Goal: Transaction & Acquisition: Book appointment/travel/reservation

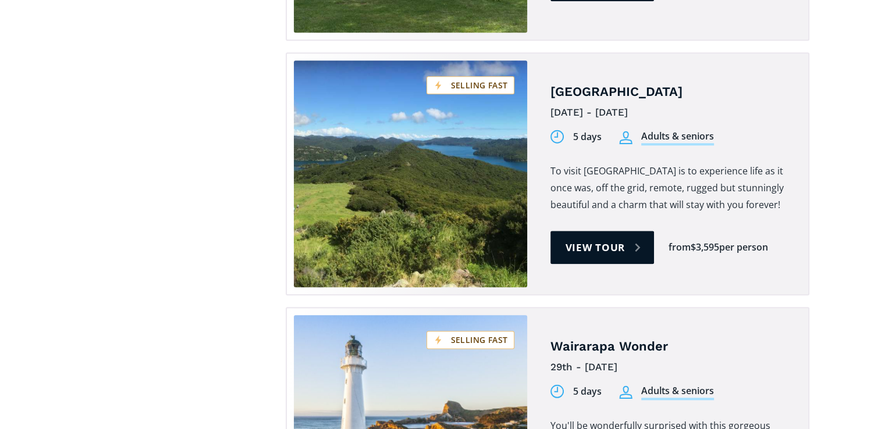
scroll to position [1334, 0]
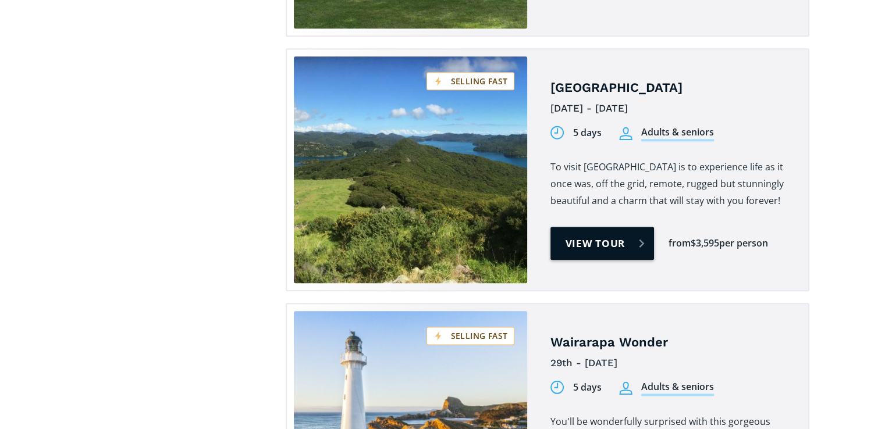
click at [598, 227] on link "View tour" at bounding box center [602, 243] width 104 height 33
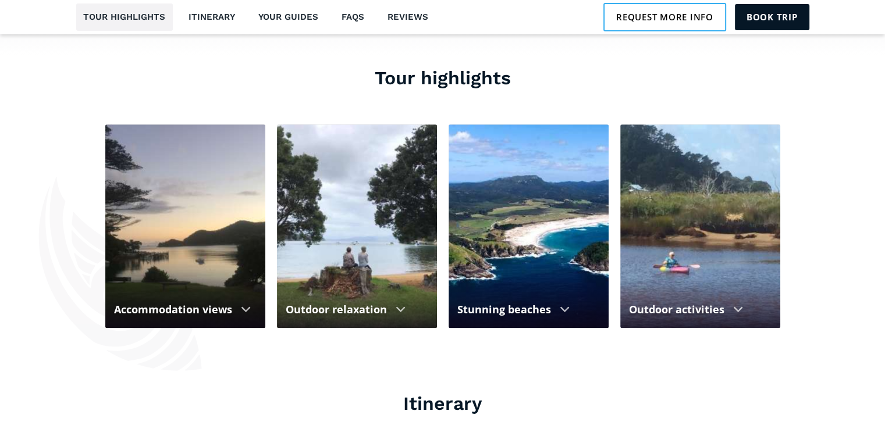
scroll to position [1089, 0]
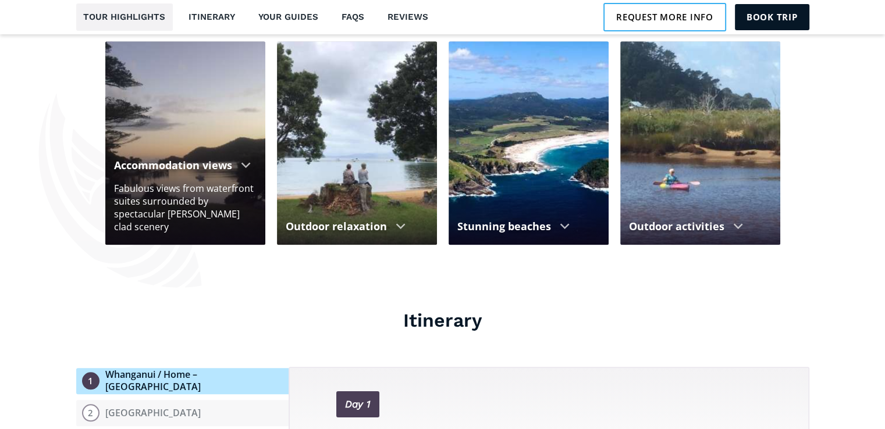
click at [243, 162] on div at bounding box center [246, 165] width 10 height 6
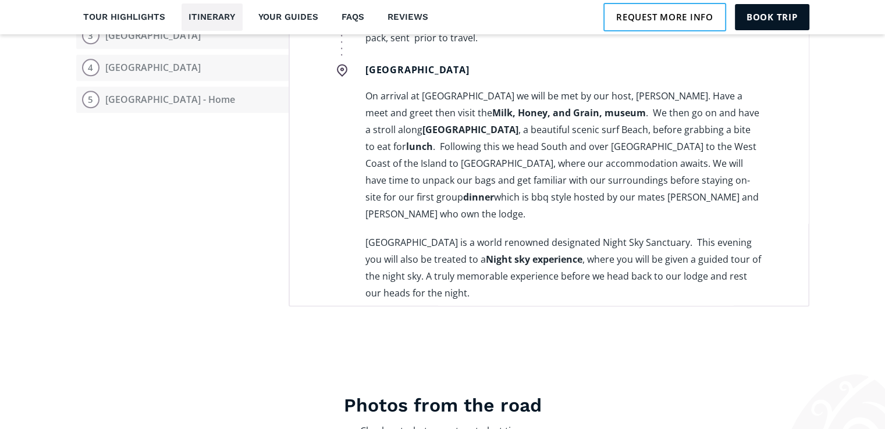
scroll to position [1473, 0]
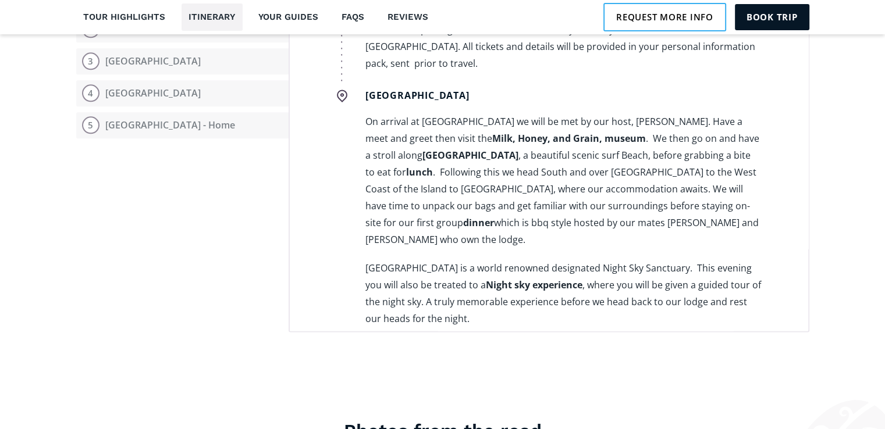
click at [519, 341] on link "Sunset Waterfront Lodge" at bounding box center [494, 347] width 109 height 13
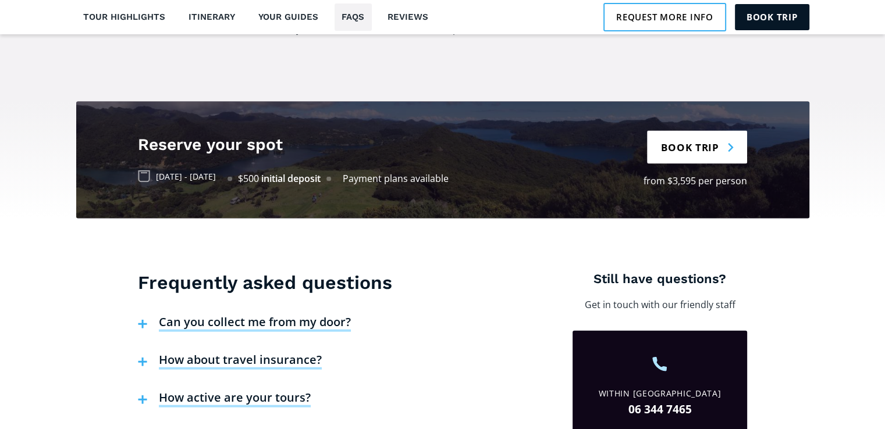
scroll to position [2605, 0]
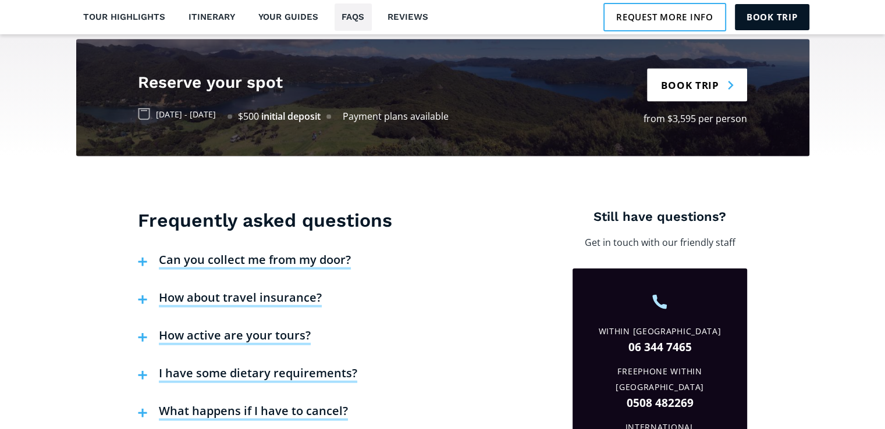
click at [253, 252] on h4 "Can you collect me from my door?" at bounding box center [255, 260] width 192 height 17
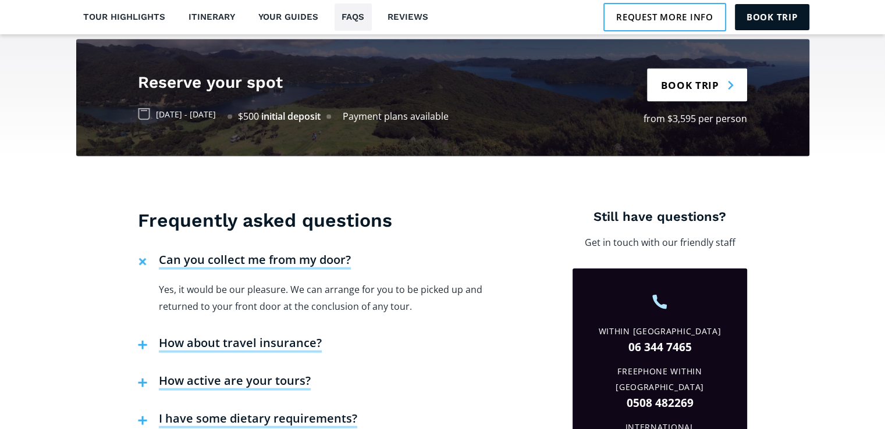
click at [230, 336] on h4 "How about travel insurance?" at bounding box center [240, 344] width 163 height 17
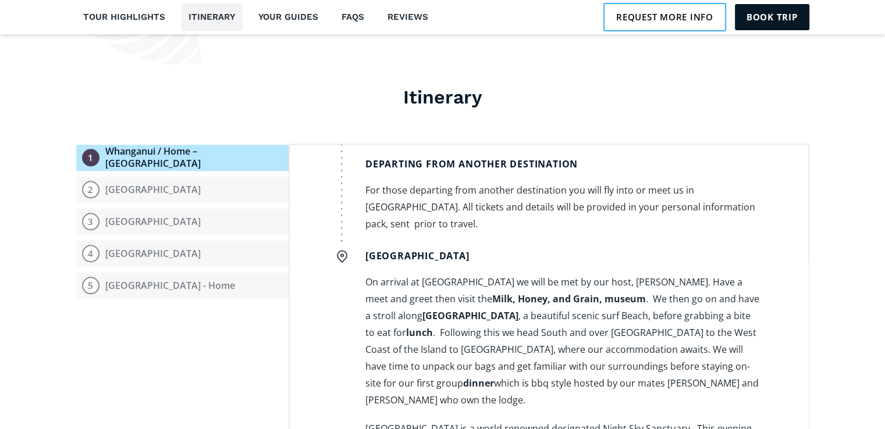
scroll to position [1238, 0]
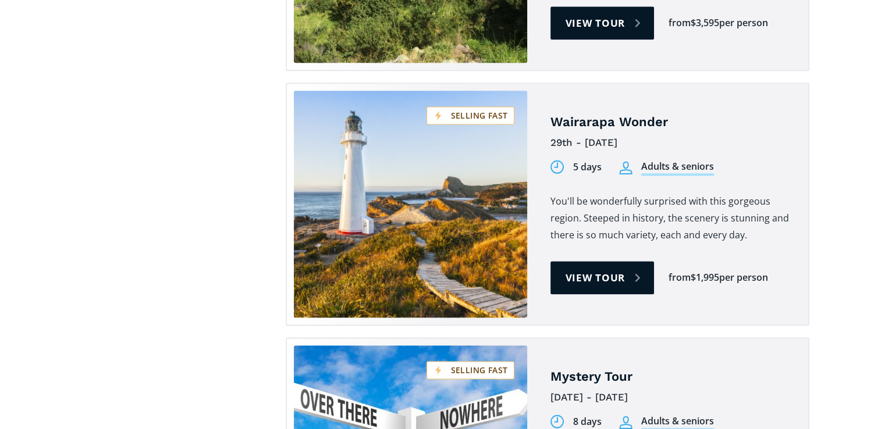
scroll to position [1567, 0]
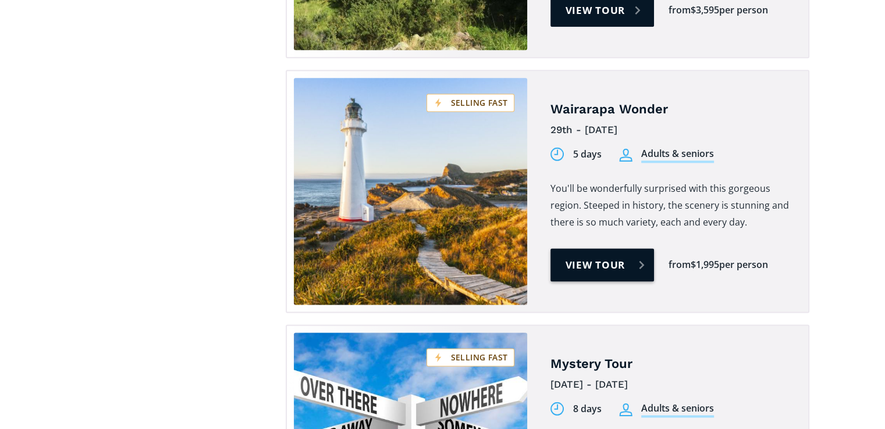
click at [607, 248] on link "View tour" at bounding box center [602, 264] width 104 height 33
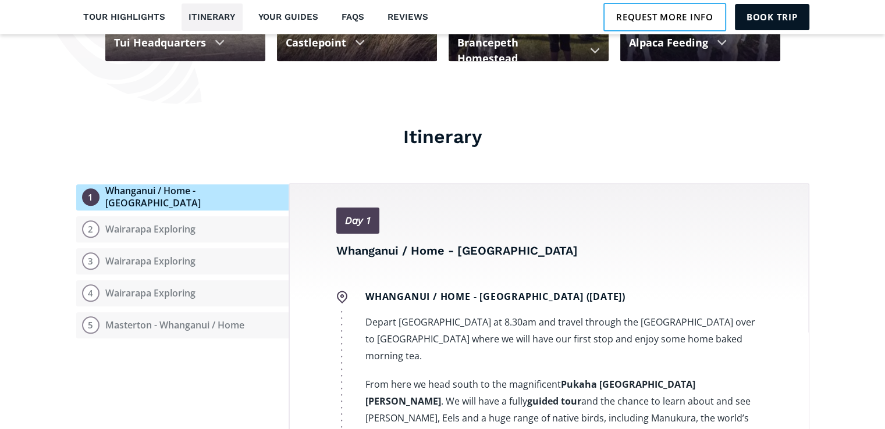
scroll to position [1267, 0]
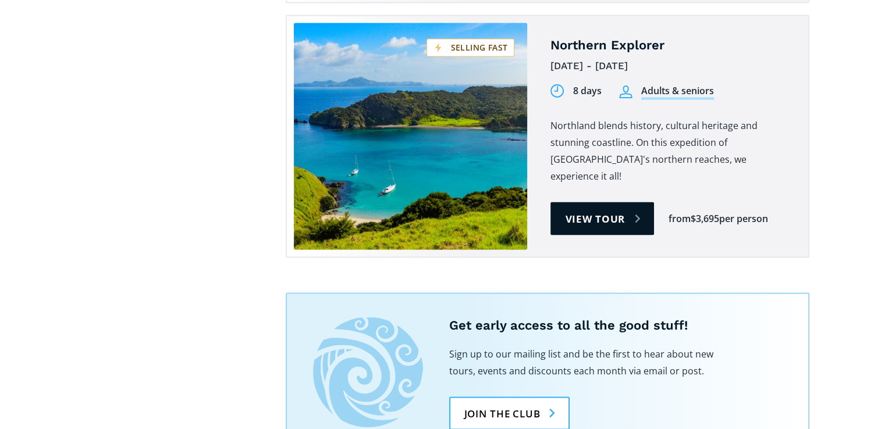
scroll to position [2136, 0]
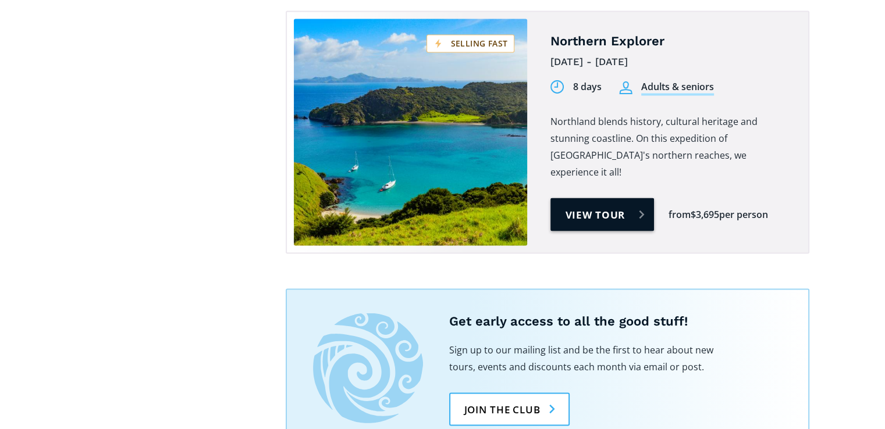
click at [600, 198] on link "View tour" at bounding box center [602, 214] width 104 height 33
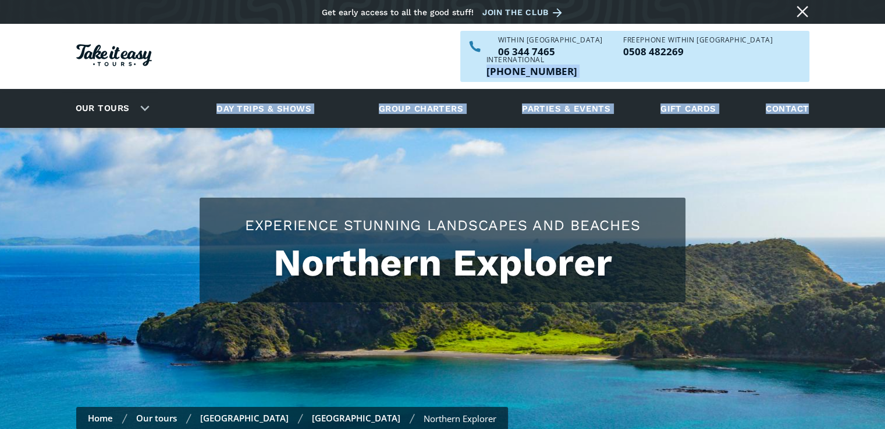
drag, startPoint x: 884, startPoint y: 39, endPoint x: 882, endPoint y: 82, distance: 43.1
click at [882, 82] on header "Skip to content Get early access to all the good stuff! Join the club Our tours…" at bounding box center [442, 64] width 885 height 128
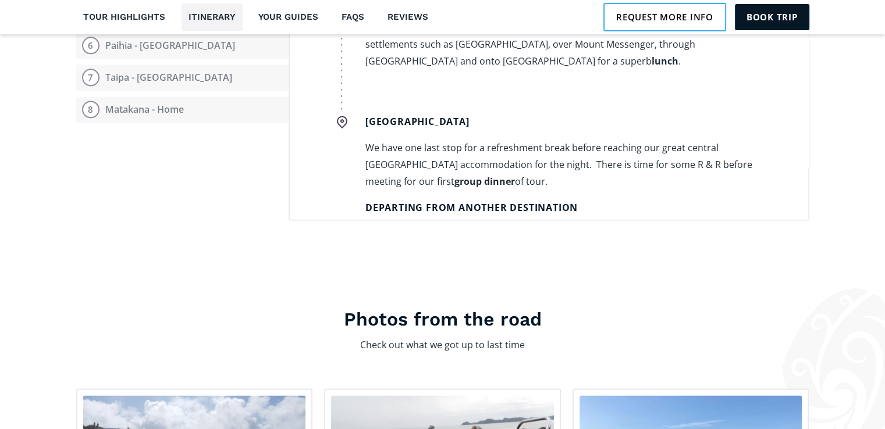
scroll to position [1579, 0]
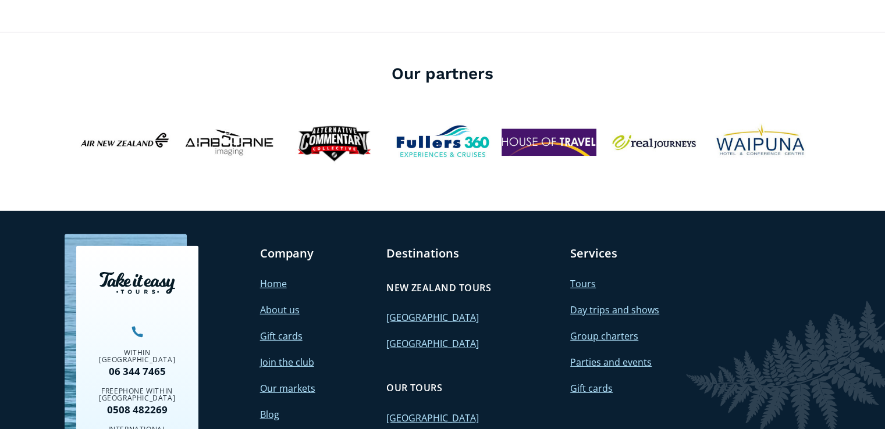
scroll to position [3444, 0]
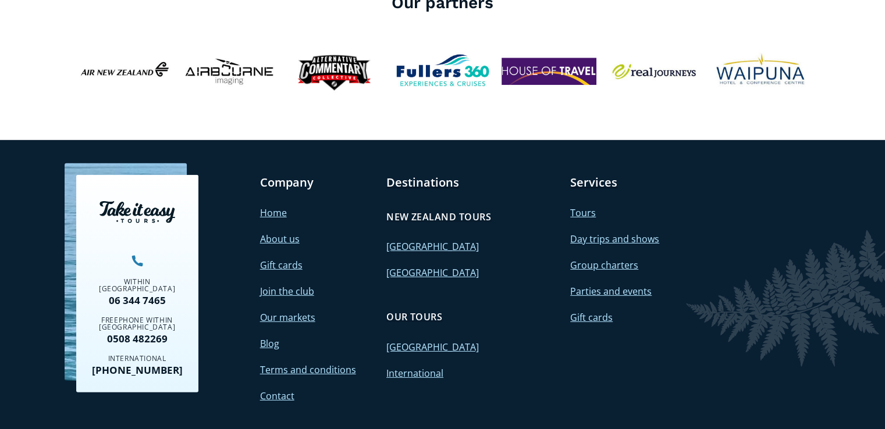
click at [608, 285] on link "Parties and events" at bounding box center [610, 291] width 81 height 13
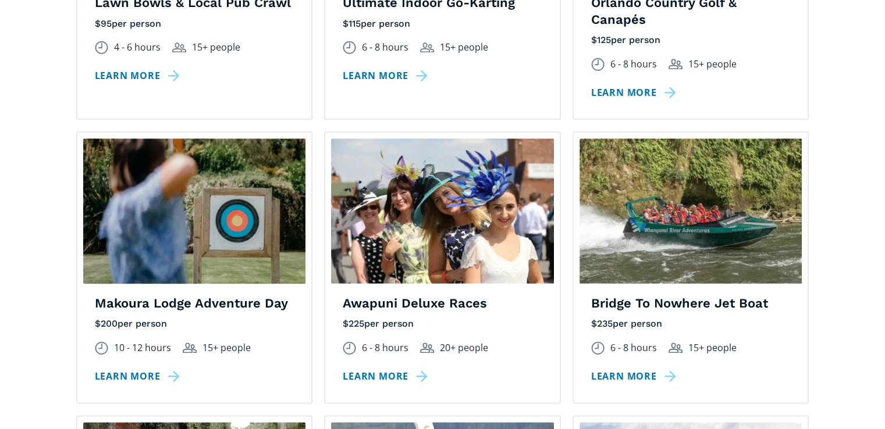
scroll to position [1426, 0]
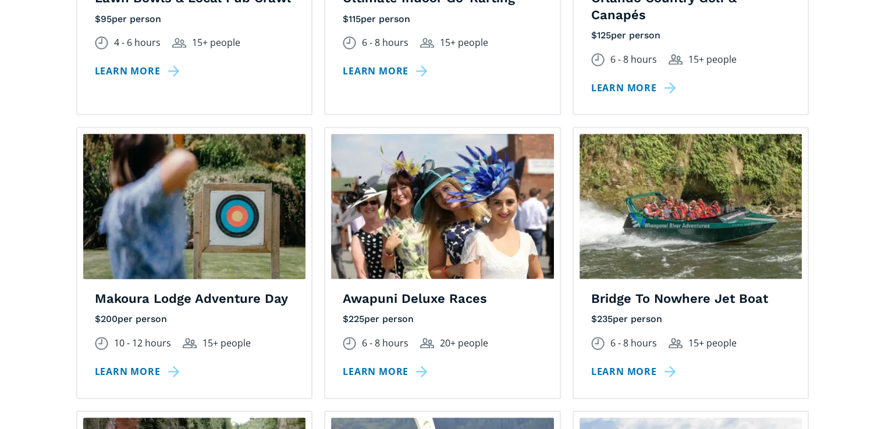
click at [883, 187] on section "Activities on offer From jet [MEDICAL_DATA] to lawn bowls, go-karting to tourin…" at bounding box center [442, 109] width 885 height 1518
drag, startPoint x: 883, startPoint y: 187, endPoint x: 887, endPoint y: 205, distance: 18.4
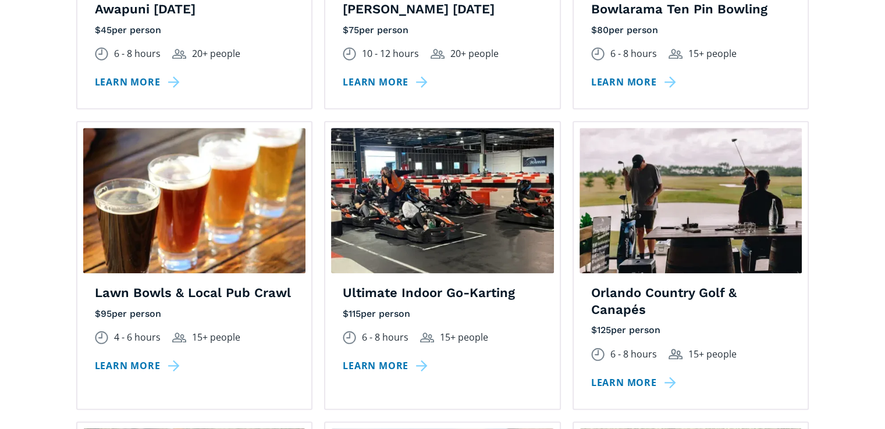
scroll to position [1076, 0]
